Goal: Transaction & Acquisition: Download file/media

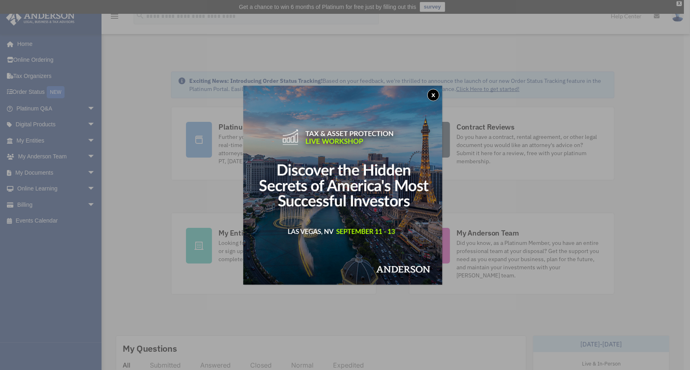
click at [438, 95] on button "x" at bounding box center [433, 95] width 12 height 12
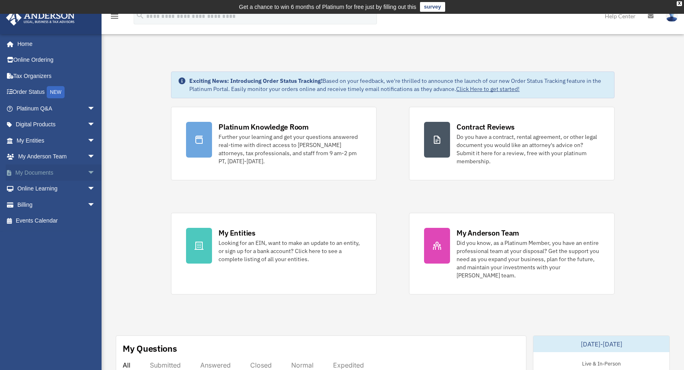
click at [44, 170] on link "My Documents arrow_drop_down" at bounding box center [57, 172] width 102 height 16
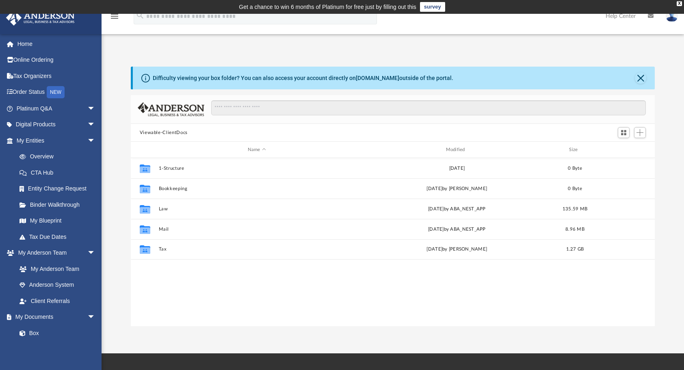
scroll to position [178, 518]
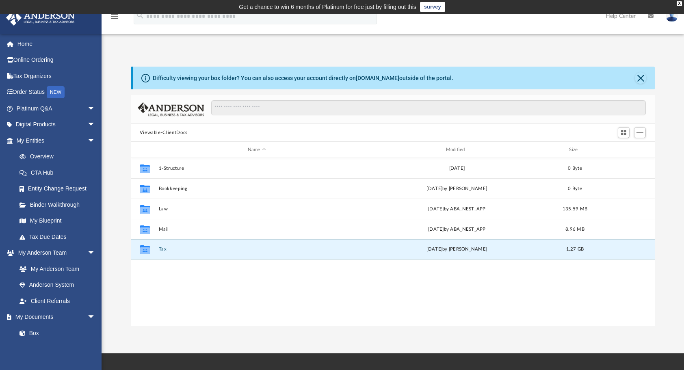
click at [162, 248] on button "Tax" at bounding box center [256, 249] width 197 height 5
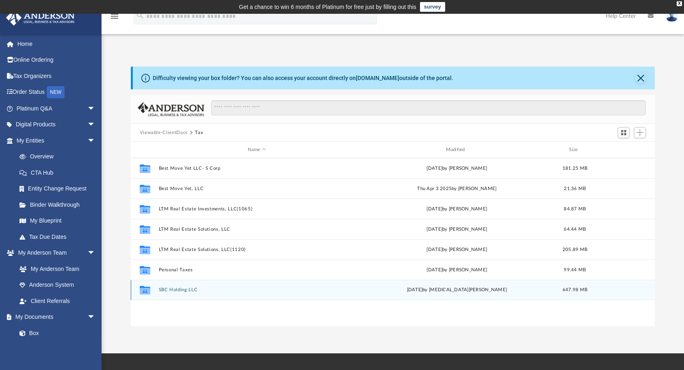
click at [180, 289] on button "SBC Holding LLC" at bounding box center [256, 289] width 197 height 5
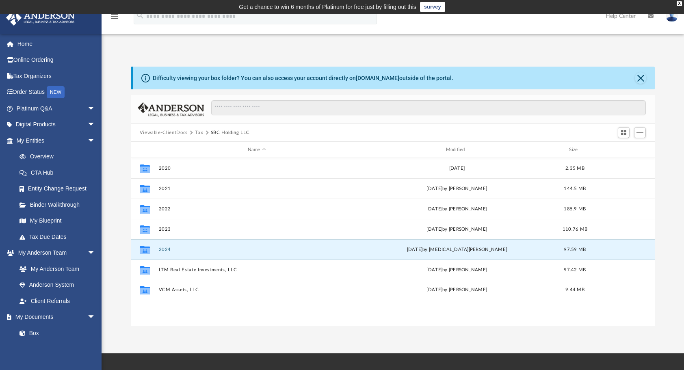
click at [168, 247] on button "2024" at bounding box center [256, 249] width 197 height 5
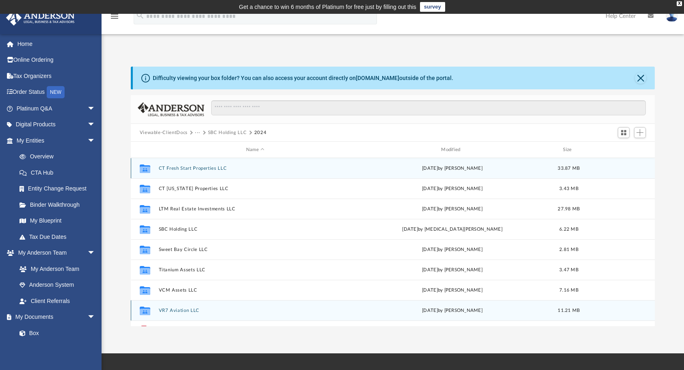
scroll to position [34, 0]
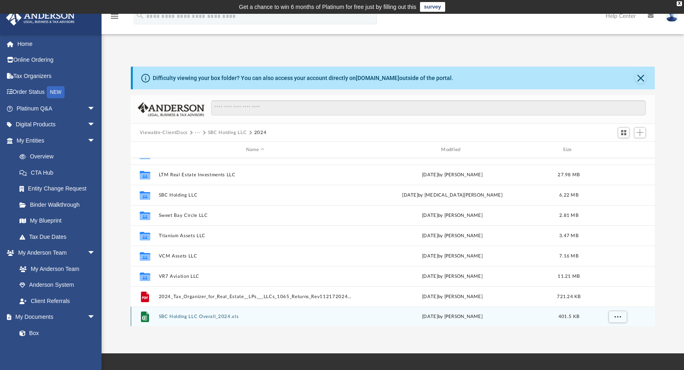
click at [216, 313] on div "File SBC Holding LLC Overall_2024.xls Thu Aug 14 2025 by Carolyn Mendez 401.5 KB" at bounding box center [393, 317] width 524 height 20
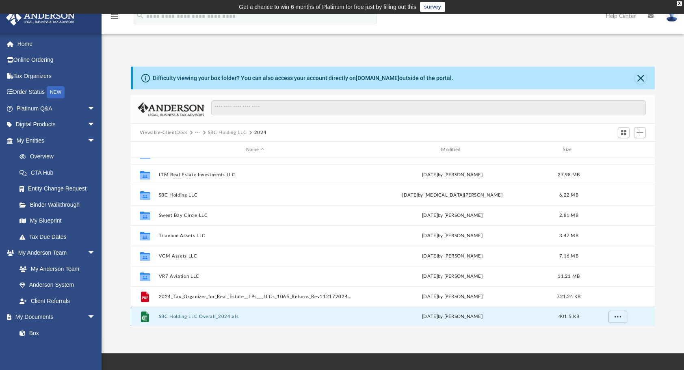
click at [215, 314] on button "SBC Holding LLC Overall_2024.xls" at bounding box center [254, 316] width 193 height 5
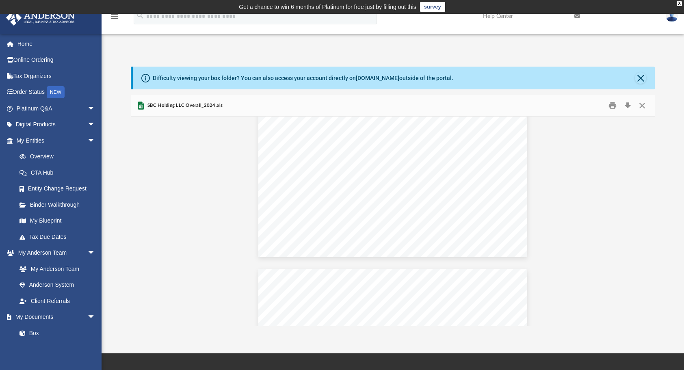
scroll to position [155, 0]
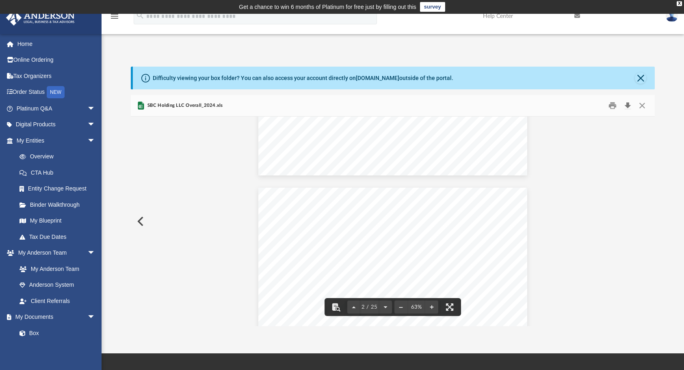
click at [630, 104] on button "Download" at bounding box center [627, 106] width 15 height 13
